Goal: Task Accomplishment & Management: Manage account settings

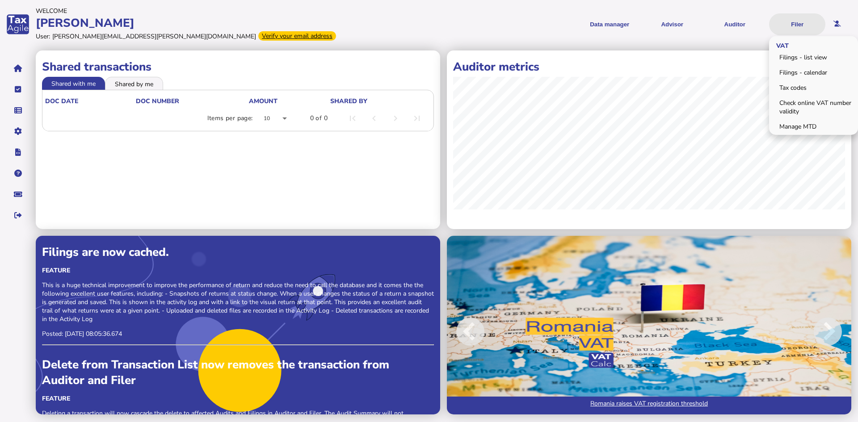
click at [800, 22] on button "Filer" at bounding box center [797, 24] width 56 height 22
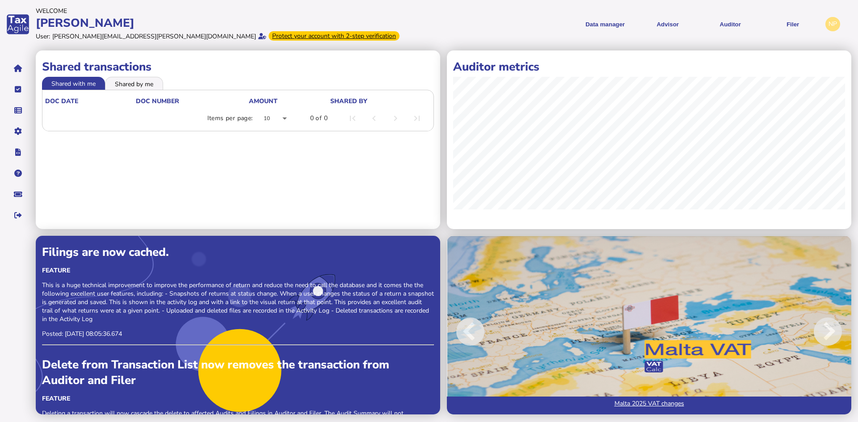
click at [268, 33] on div "Protect your account with 2-step verification" at bounding box center [333, 35] width 131 height 9
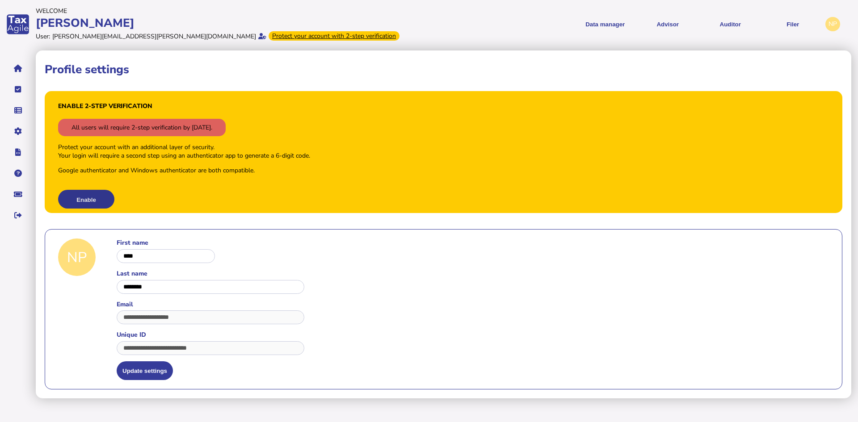
click at [81, 197] on button "Enable" at bounding box center [86, 199] width 56 height 19
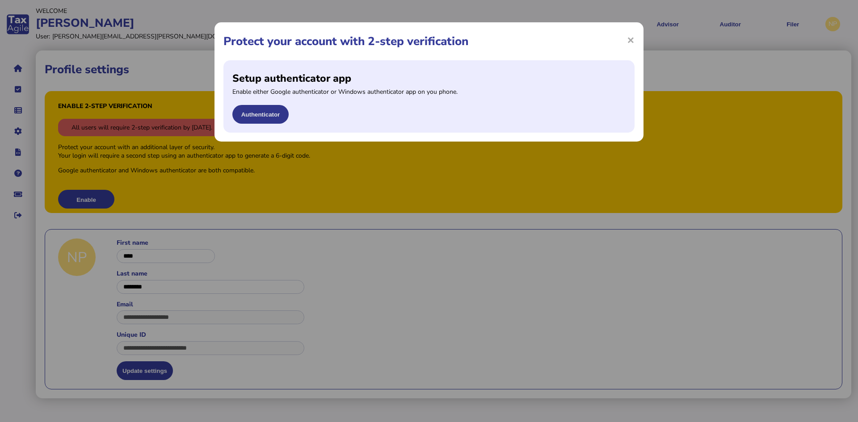
click at [263, 114] on button "Authenticator" at bounding box center [260, 114] width 56 height 19
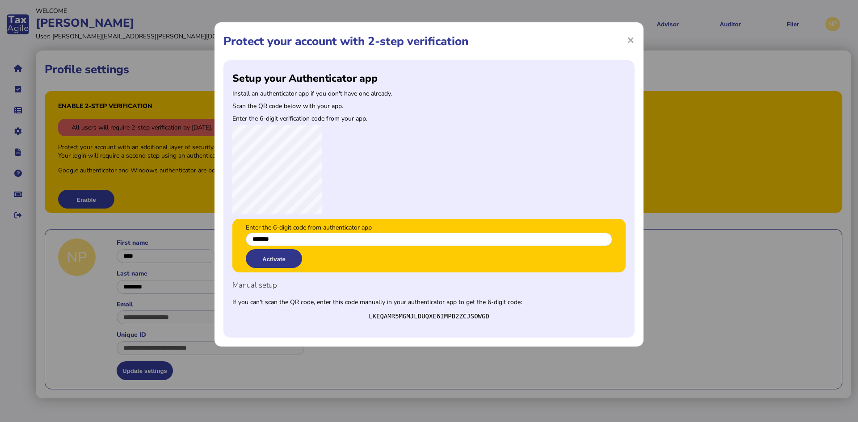
type input "*******"
click at [280, 256] on button "Activate" at bounding box center [274, 258] width 56 height 19
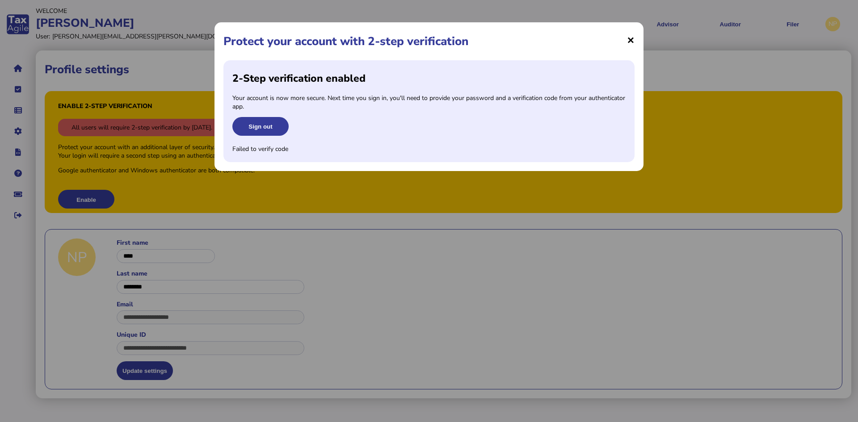
click at [632, 41] on span "×" at bounding box center [631, 39] width 8 height 17
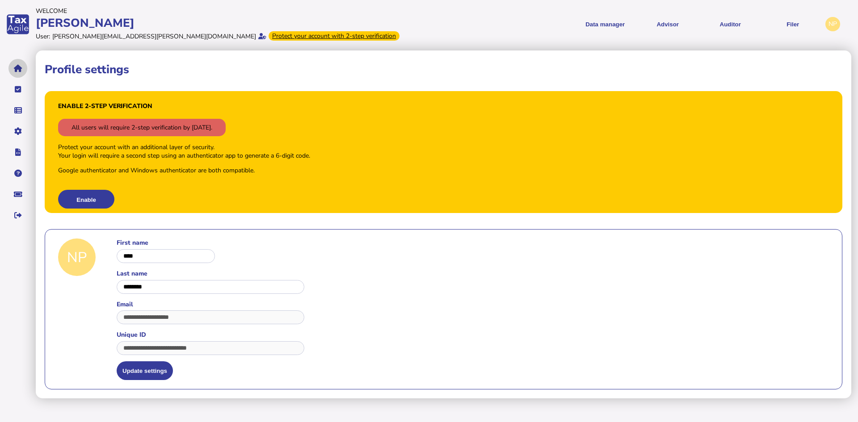
click at [17, 68] on icon "navigate application pages" at bounding box center [18, 68] width 8 height 0
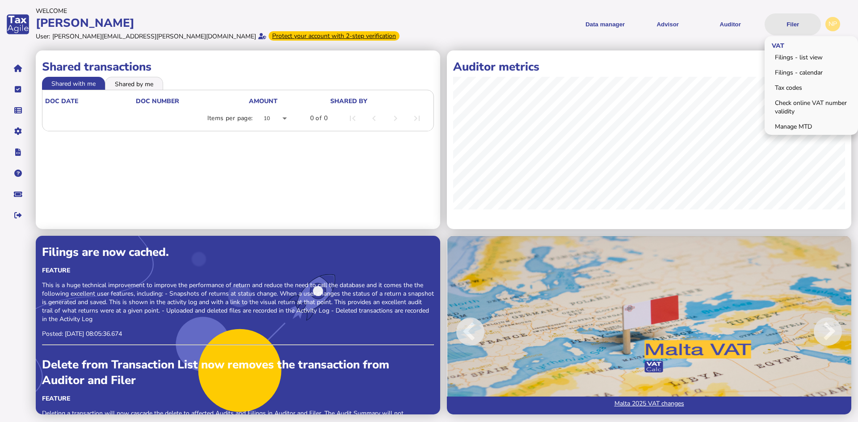
click at [798, 24] on button "Filer" at bounding box center [792, 24] width 56 height 22
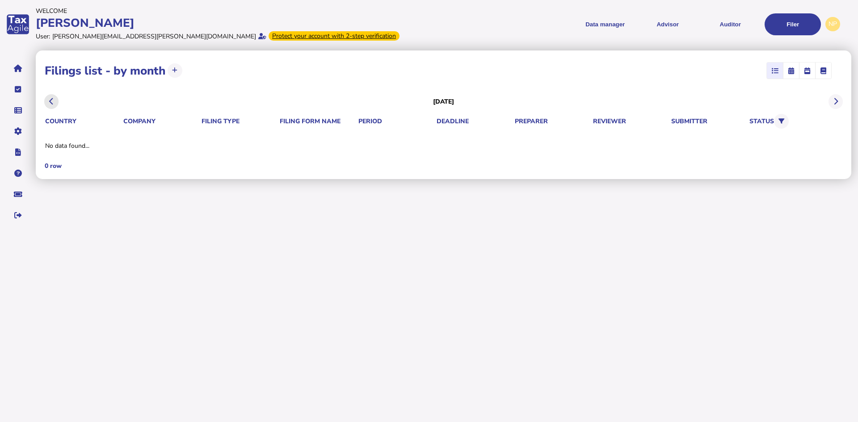
click at [51, 102] on icon at bounding box center [51, 101] width 4 height 0
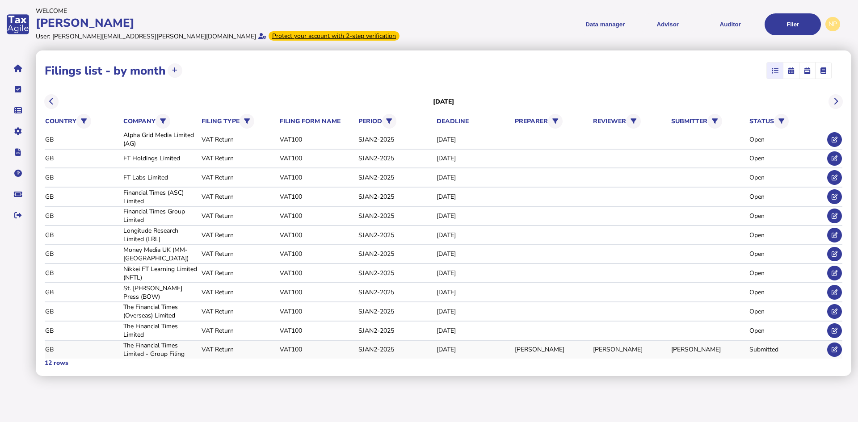
click at [155, 350] on div "The Financial Times Limited - Group Filing" at bounding box center [160, 349] width 75 height 17
click at [141, 352] on div "The Financial Times Limited - Group Filing" at bounding box center [160, 349] width 75 height 17
click at [142, 345] on div "The Financial Times Limited - Group Filing" at bounding box center [160, 349] width 75 height 17
click at [54, 350] on div "GB" at bounding box center [82, 349] width 75 height 8
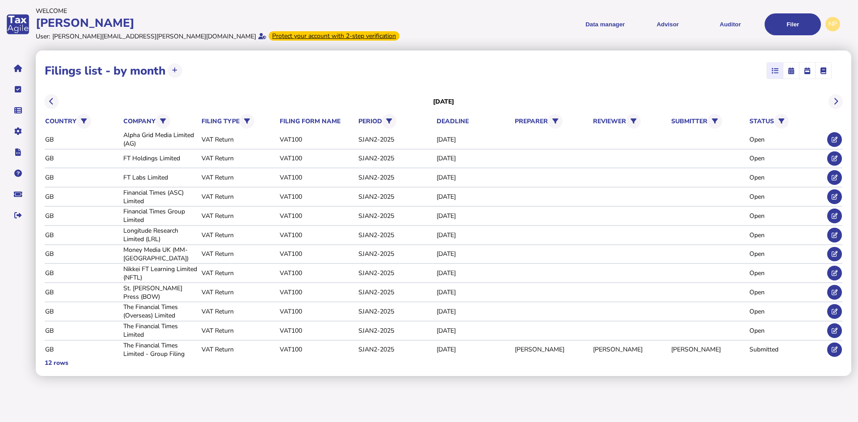
click at [823, 71] on icon "button" at bounding box center [823, 71] width 6 height 0
select select
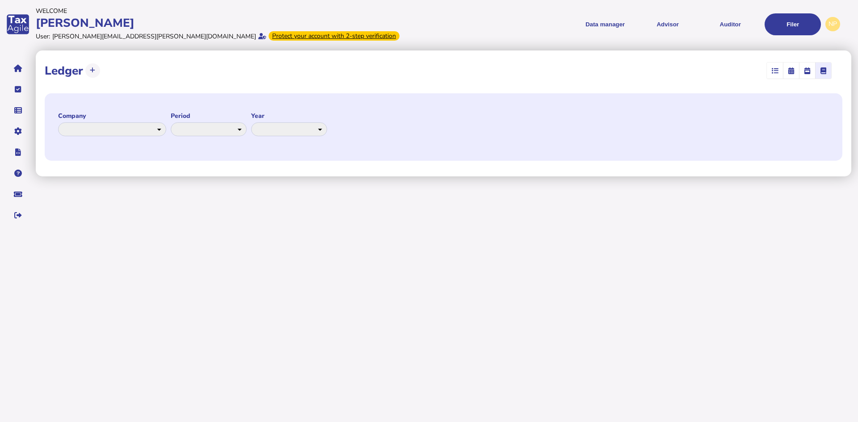
click at [776, 71] on icon "button" at bounding box center [774, 71] width 7 height 0
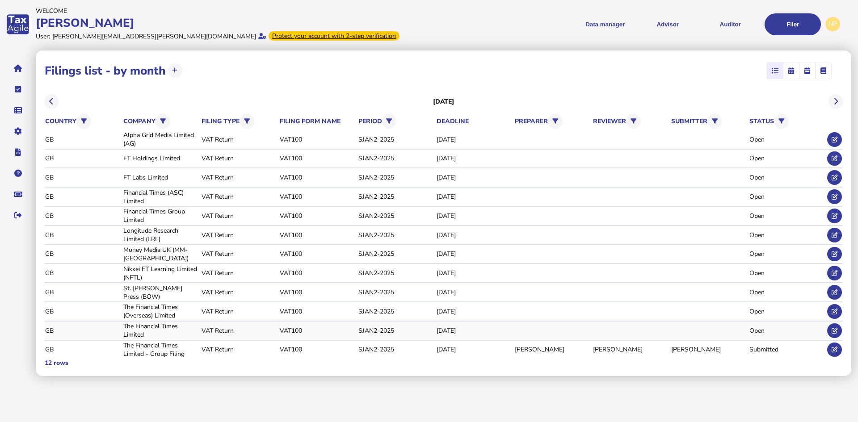
click at [151, 332] on div "The Financial Times Limited" at bounding box center [160, 330] width 75 height 17
click at [20, 68] on icon "navigate application pages" at bounding box center [18, 68] width 8 height 0
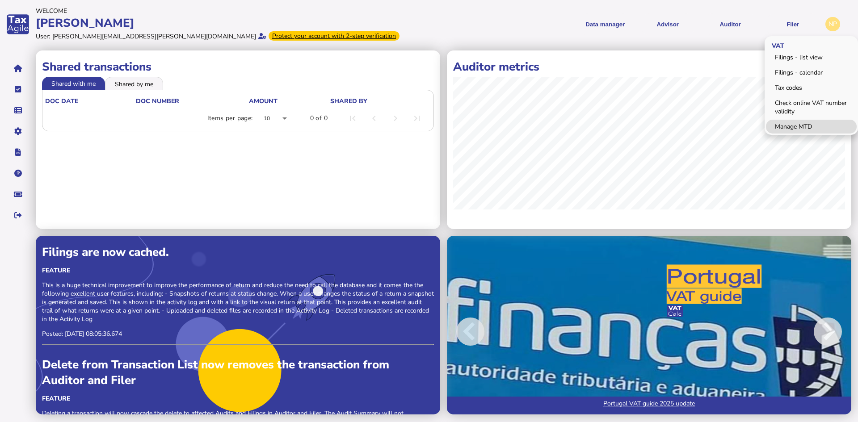
click at [785, 126] on link "Manage MTD" at bounding box center [811, 127] width 91 height 14
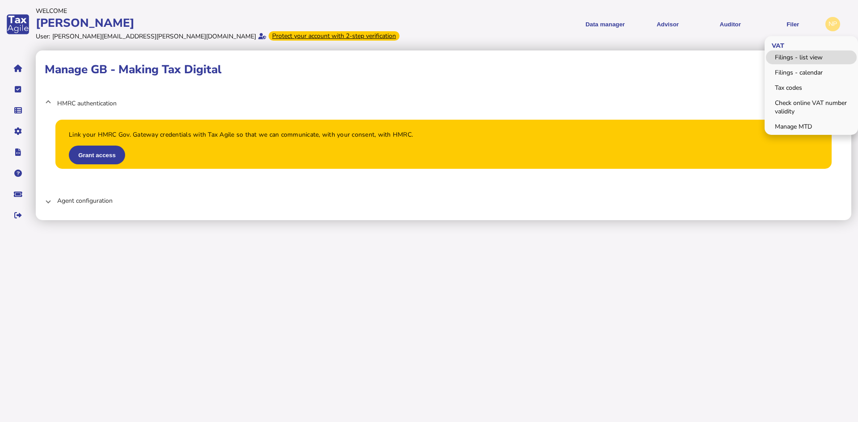
click at [782, 57] on link "Filings - list view" at bounding box center [811, 57] width 91 height 14
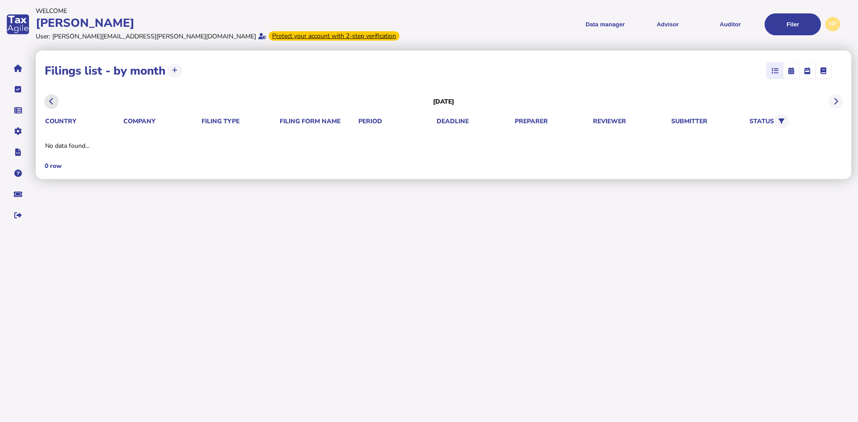
click at [50, 101] on icon at bounding box center [51, 101] width 4 height 0
